Goal: Find specific page/section: Find specific page/section

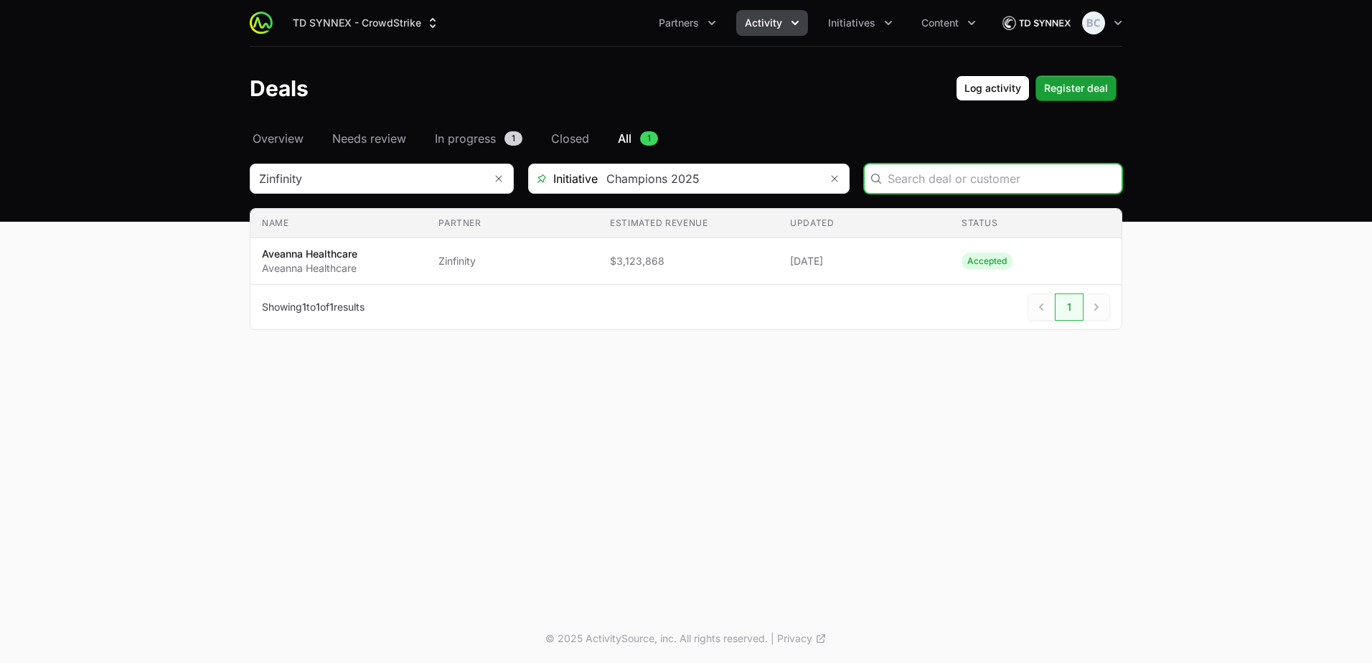
click at [762, 19] on span "Activity" at bounding box center [763, 23] width 37 height 14
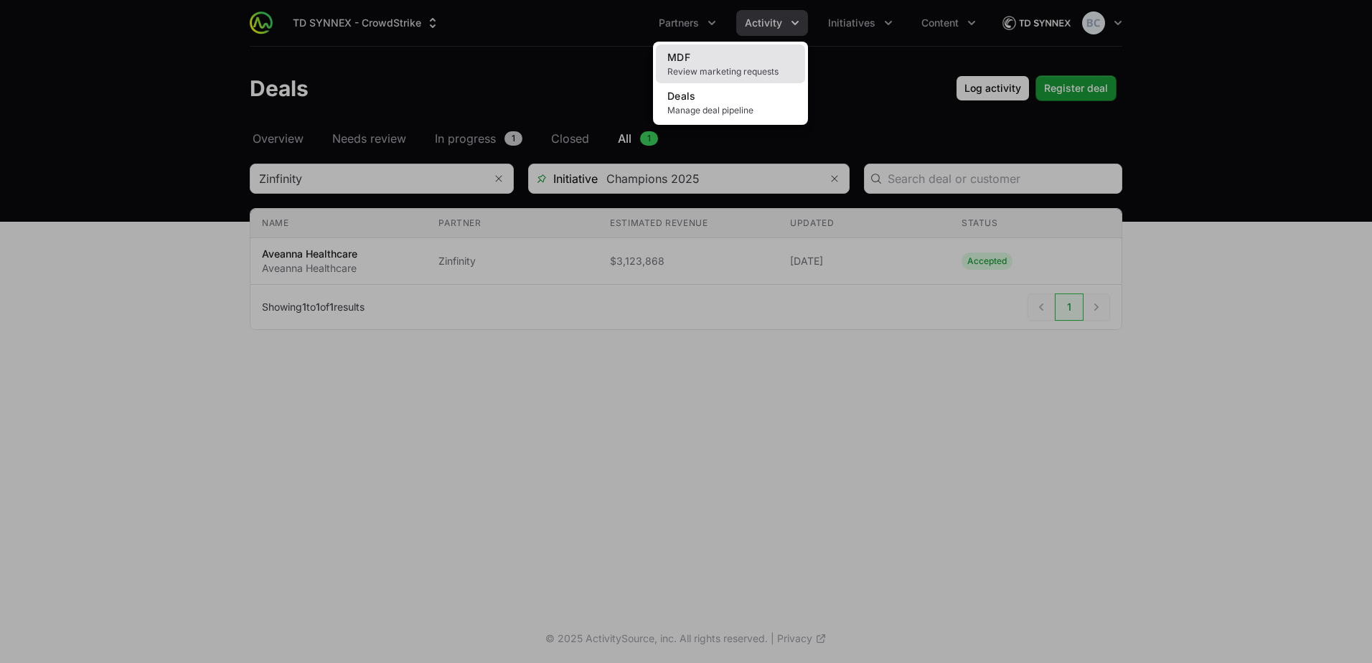
click at [716, 69] on span "Review marketing requests" at bounding box center [730, 71] width 126 height 11
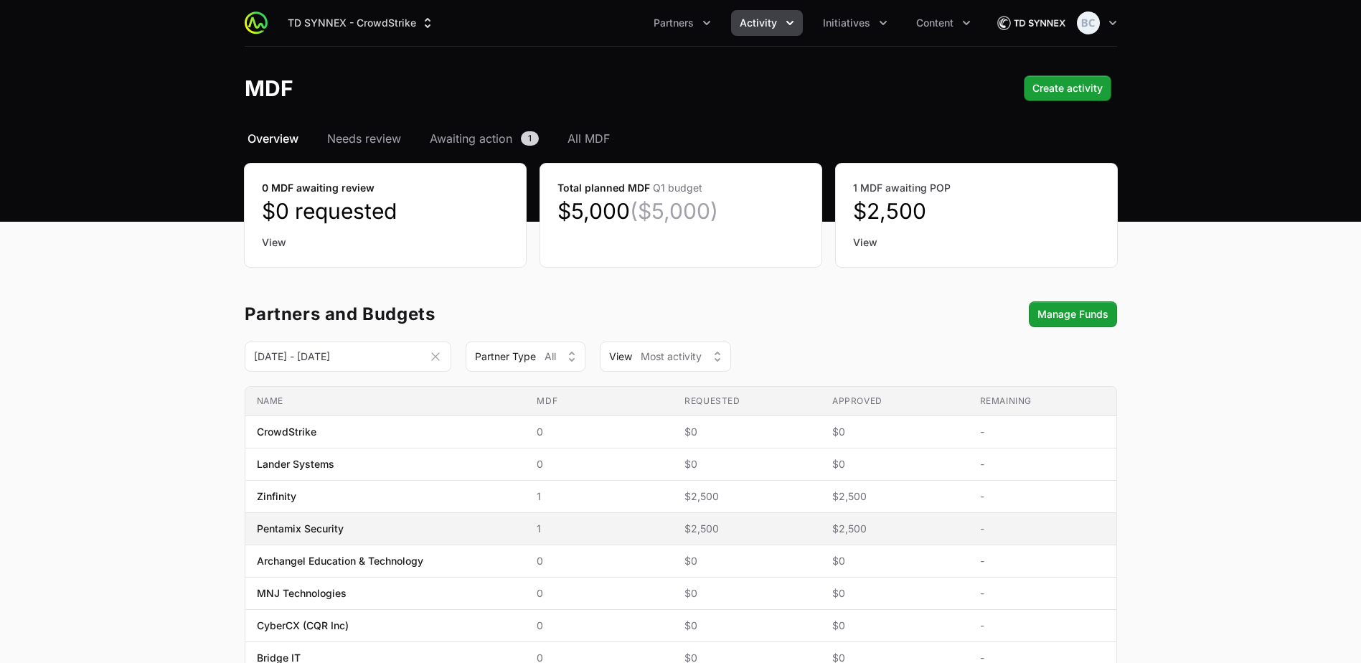
click at [725, 527] on span "$2,500" at bounding box center [746, 528] width 125 height 14
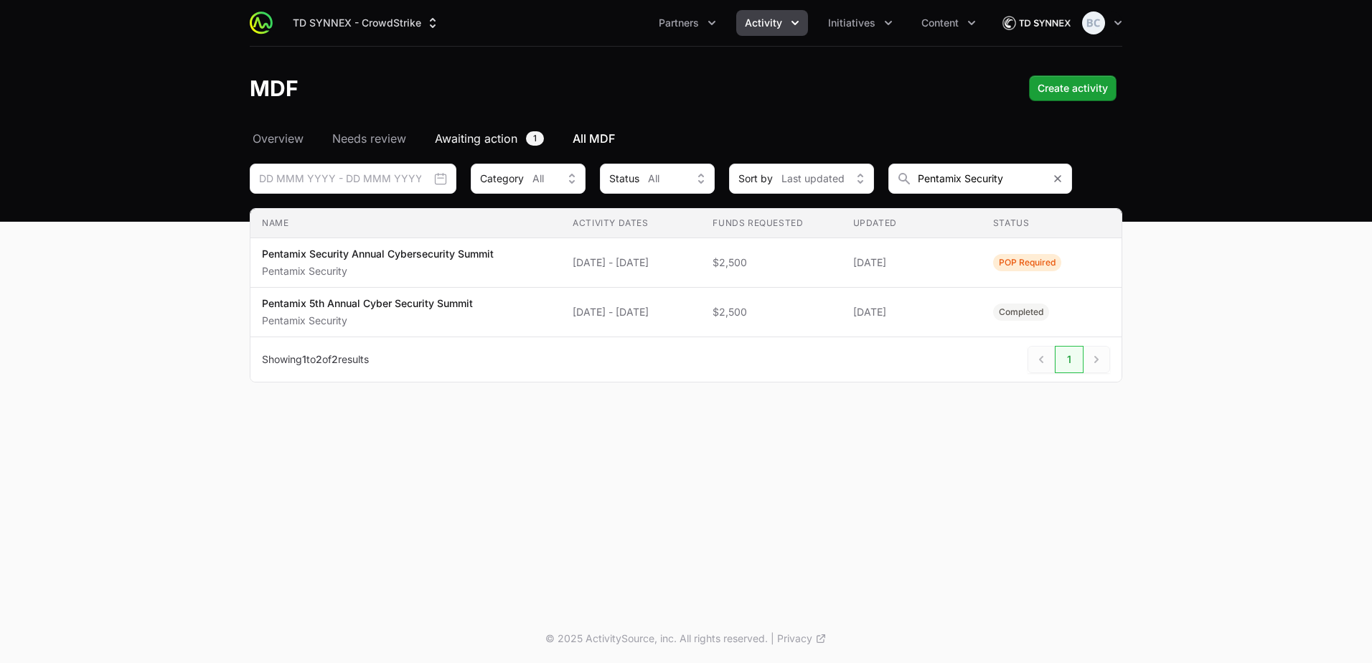
click at [515, 132] on span "Awaiting action" at bounding box center [476, 138] width 82 height 17
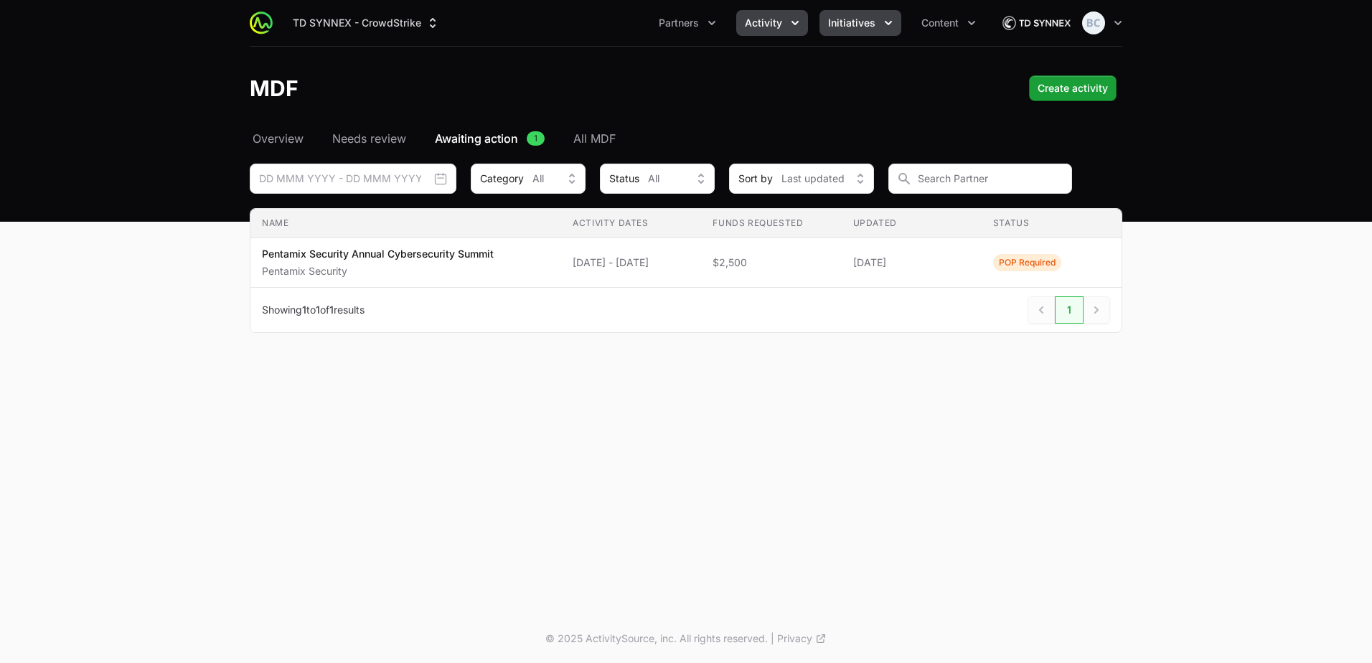
click at [865, 32] on button "Initiatives" at bounding box center [860, 23] width 82 height 26
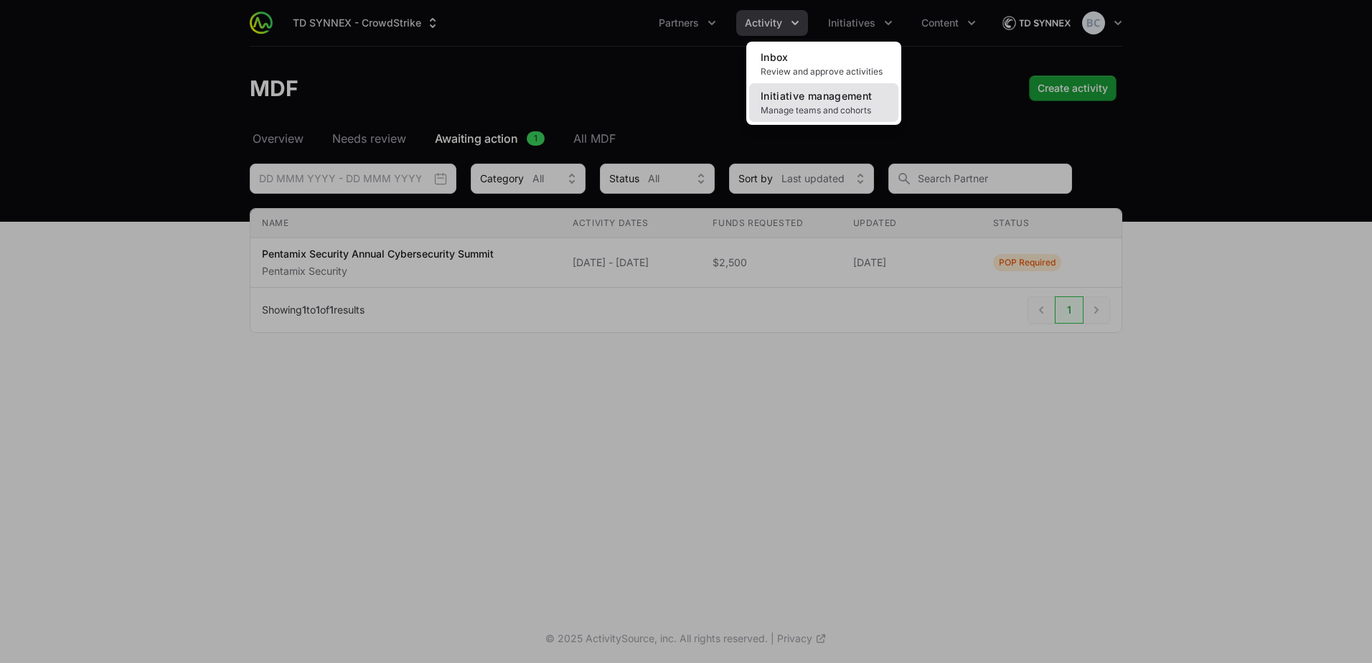
click at [868, 105] on span "Manage teams and cohorts" at bounding box center [823, 110] width 126 height 11
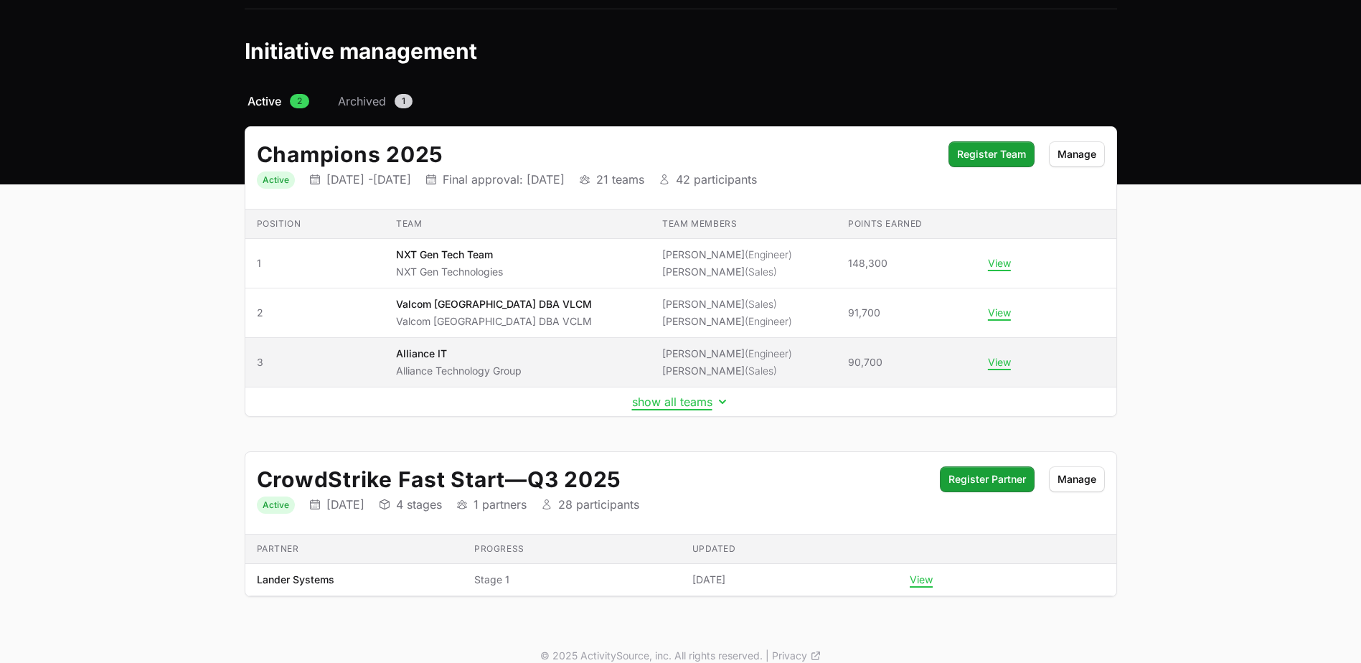
scroll to position [55, 0]
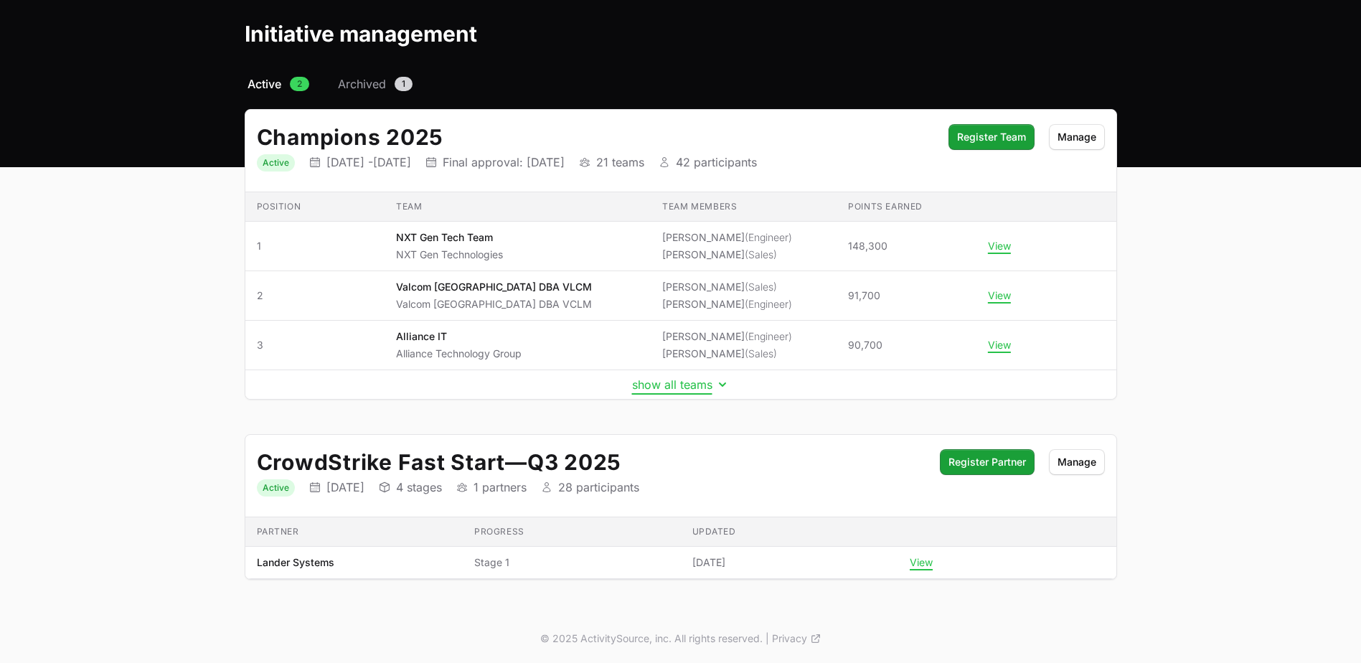
click at [705, 385] on button "show all teams" at bounding box center [681, 384] width 98 height 14
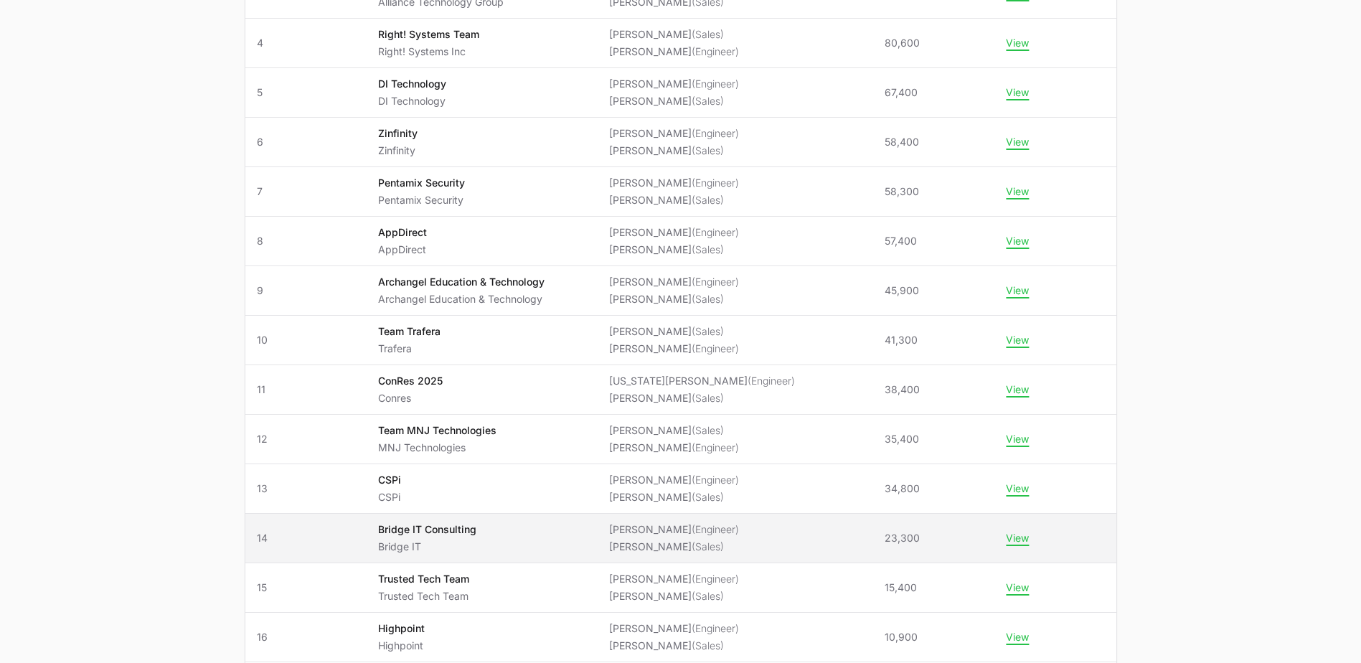
scroll to position [270, 0]
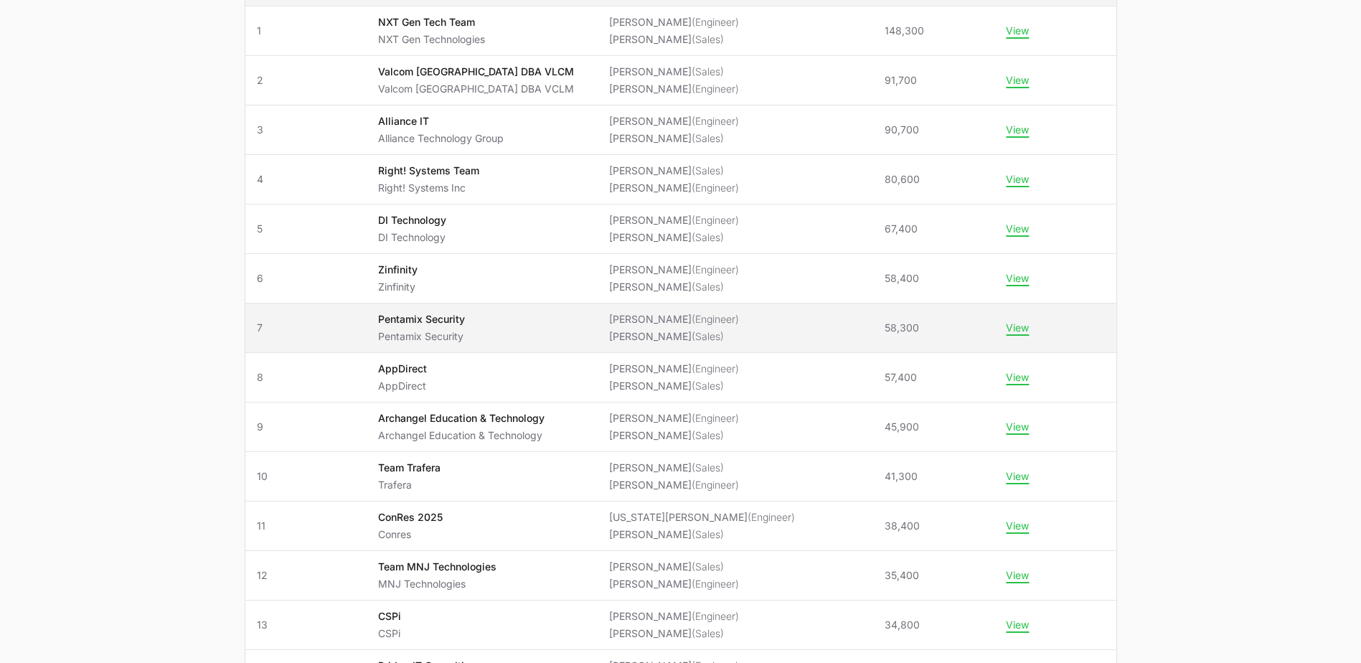
click at [656, 332] on li "[PERSON_NAME] (Sales)" at bounding box center [674, 336] width 130 height 14
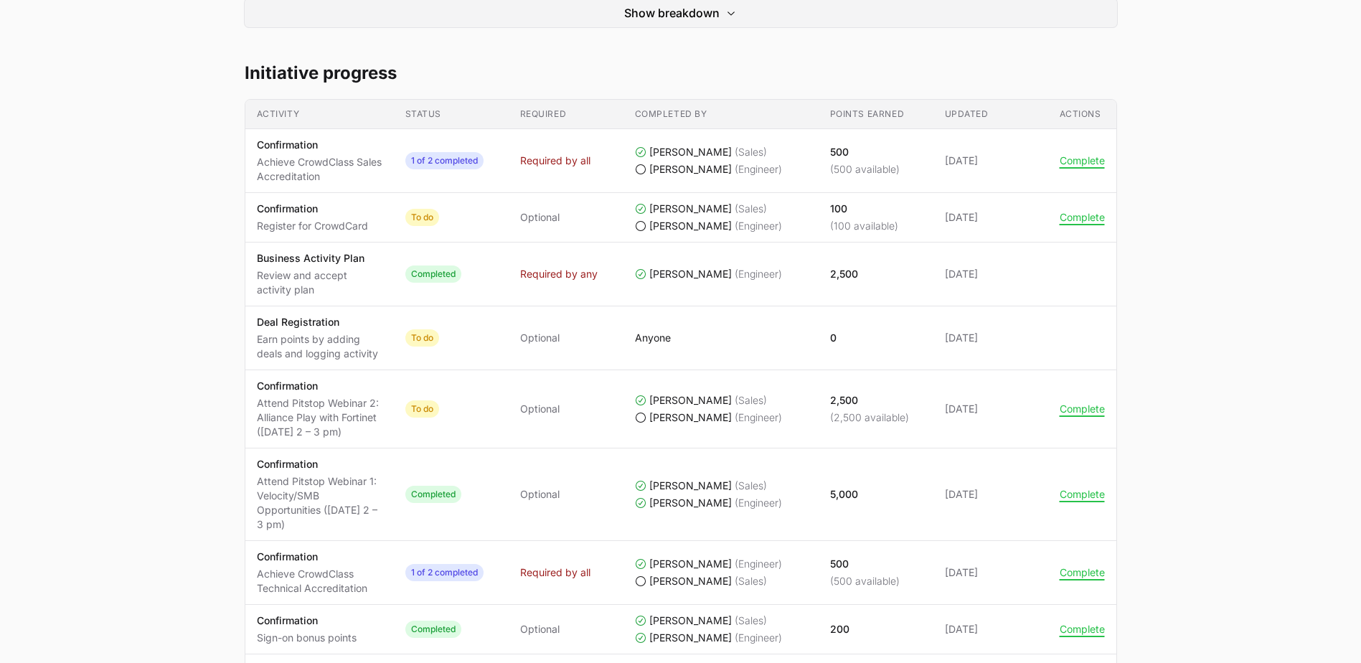
scroll to position [615, 0]
